Goal: Information Seeking & Learning: Learn about a topic

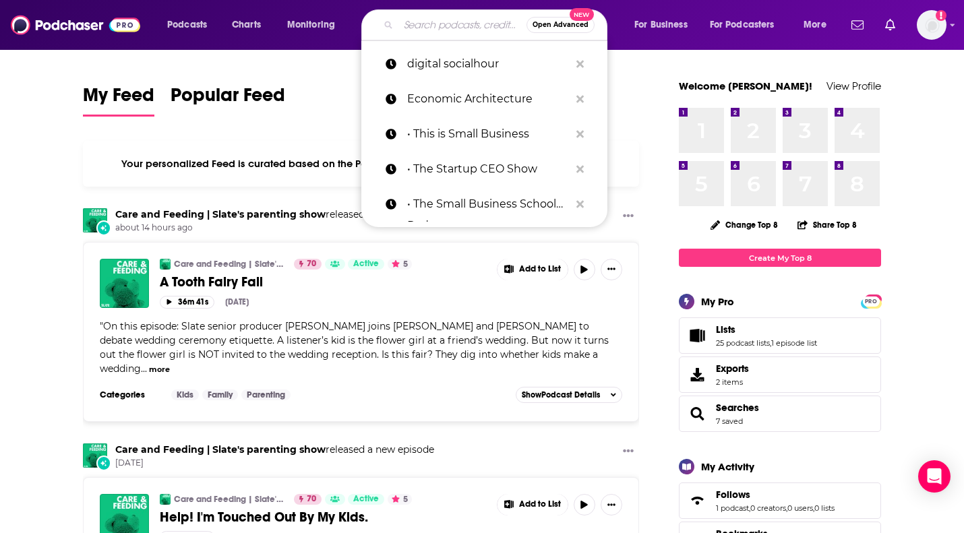
click at [430, 31] on input "Search podcasts, credits, & more..." at bounding box center [462, 25] width 128 height 22
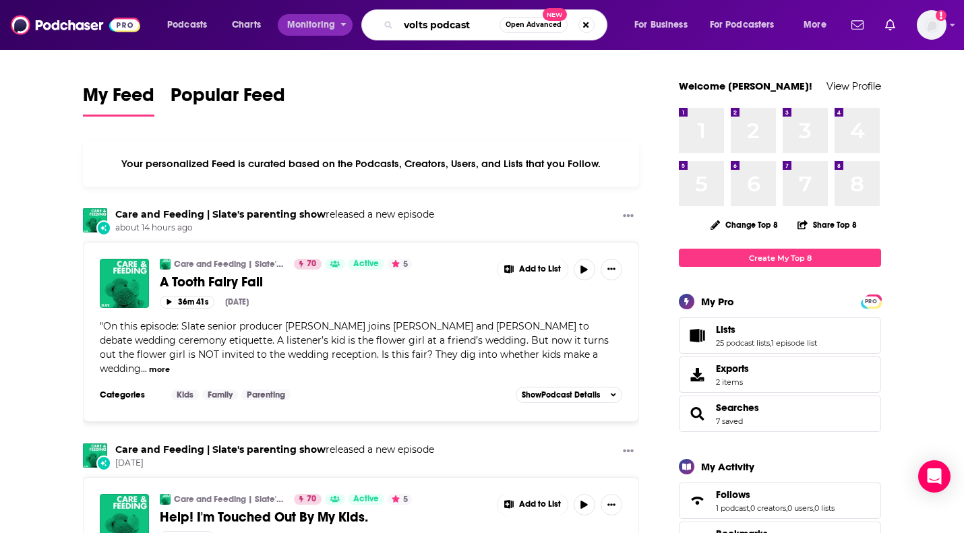
type input "volts podcast"
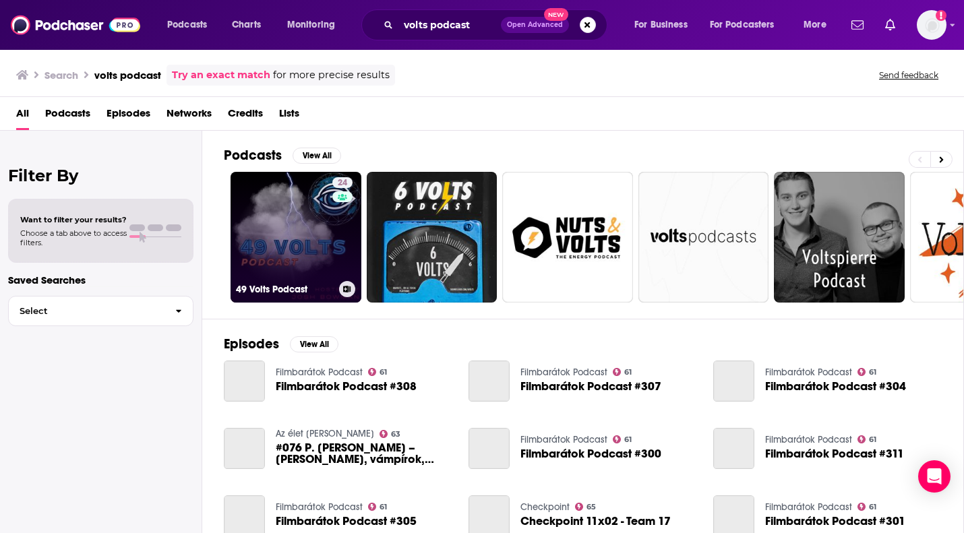
click at [298, 228] on link "24 49 Volts Podcast" at bounding box center [295, 237] width 131 height 131
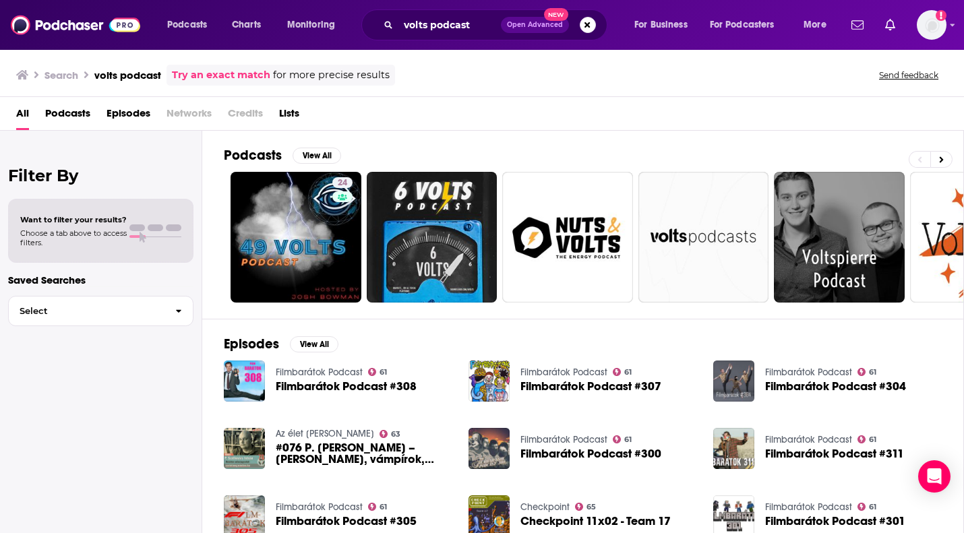
click at [394, 26] on div "volts podcast Open Advanced New" at bounding box center [484, 24] width 246 height 31
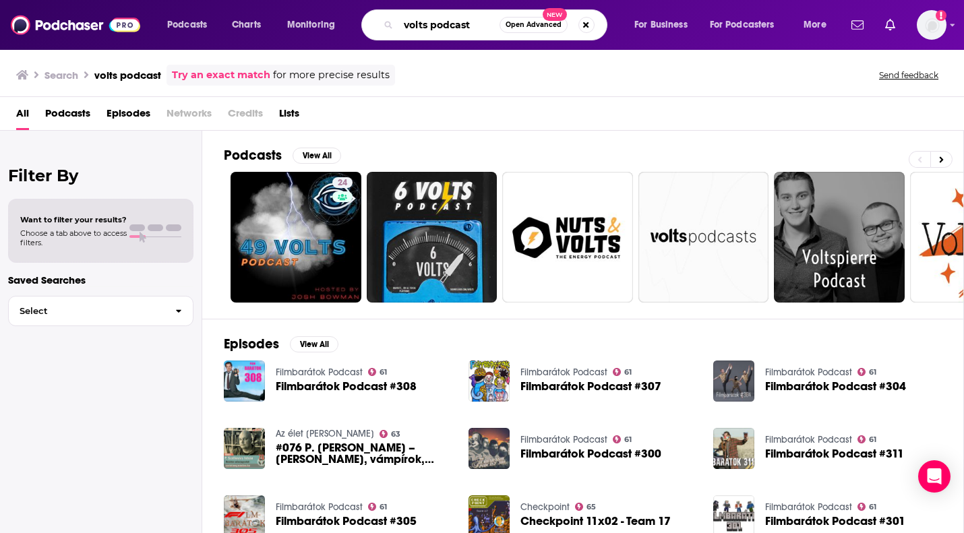
click at [436, 28] on input "volts podcast" at bounding box center [448, 25] width 101 height 22
drag, startPoint x: 428, startPoint y: 26, endPoint x: 499, endPoint y: 27, distance: 70.8
click at [499, 27] on input "volts podcast" at bounding box center [448, 25] width 101 height 22
type input "volts [PERSON_NAME]"
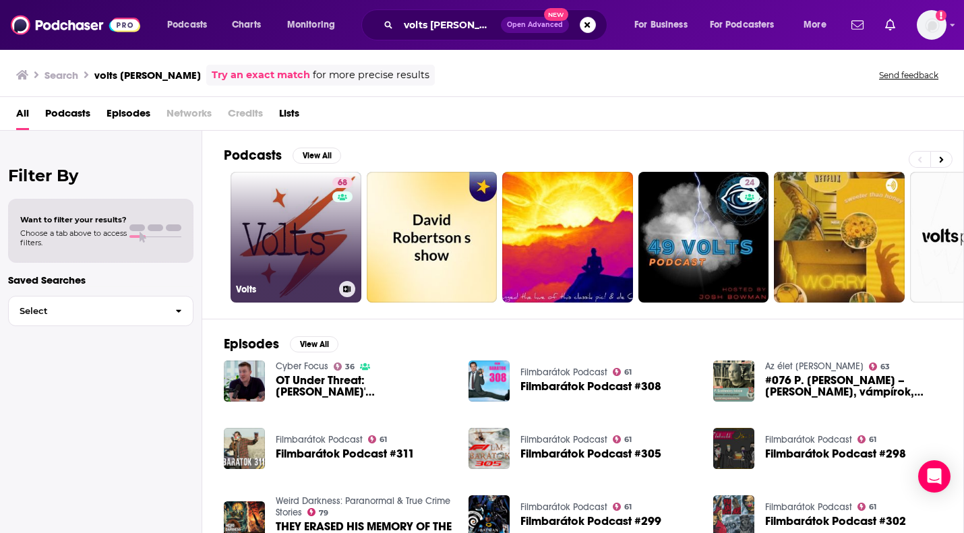
click at [321, 257] on link "68 Volts" at bounding box center [295, 237] width 131 height 131
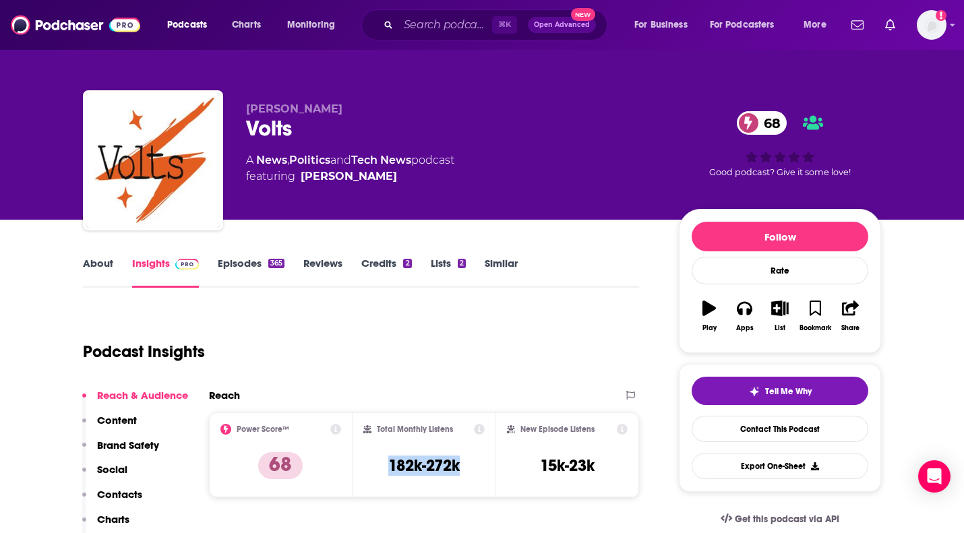
drag, startPoint x: 471, startPoint y: 467, endPoint x: 382, endPoint y: 465, distance: 89.0
click at [382, 465] on div "Total Monthly Listens 182k-272k" at bounding box center [424, 455] width 122 height 62
